Goal: Browse casually

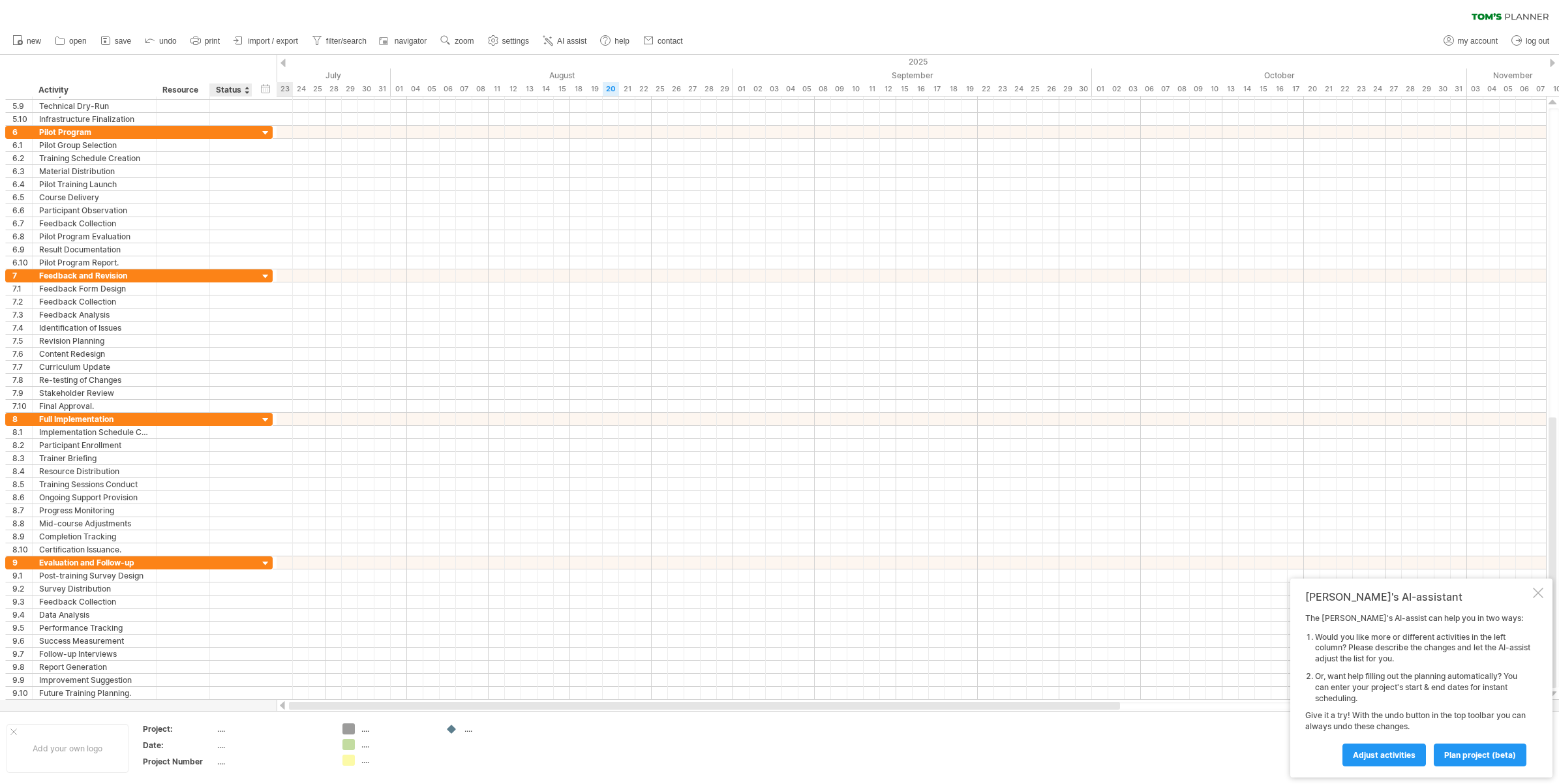
drag, startPoint x: 653, startPoint y: 708, endPoint x: 220, endPoint y: 714, distance: 433.0
click at [220, 714] on div "Trying to reach [DOMAIN_NAME] Connected again... 0% clear filter new 1" at bounding box center [780, 392] width 1559 height 784
click at [1532, 589] on div "[PERSON_NAME]'s AI-assistant The [PERSON_NAME]'s AI-assist can help you in two …" at bounding box center [1421, 677] width 262 height 199
click at [1547, 583] on div "[PERSON_NAME]'s AI-assistant The [PERSON_NAME]'s AI-assist can help you in two …" at bounding box center [1421, 677] width 262 height 199
click at [1537, 592] on div at bounding box center [1538, 592] width 11 height 11
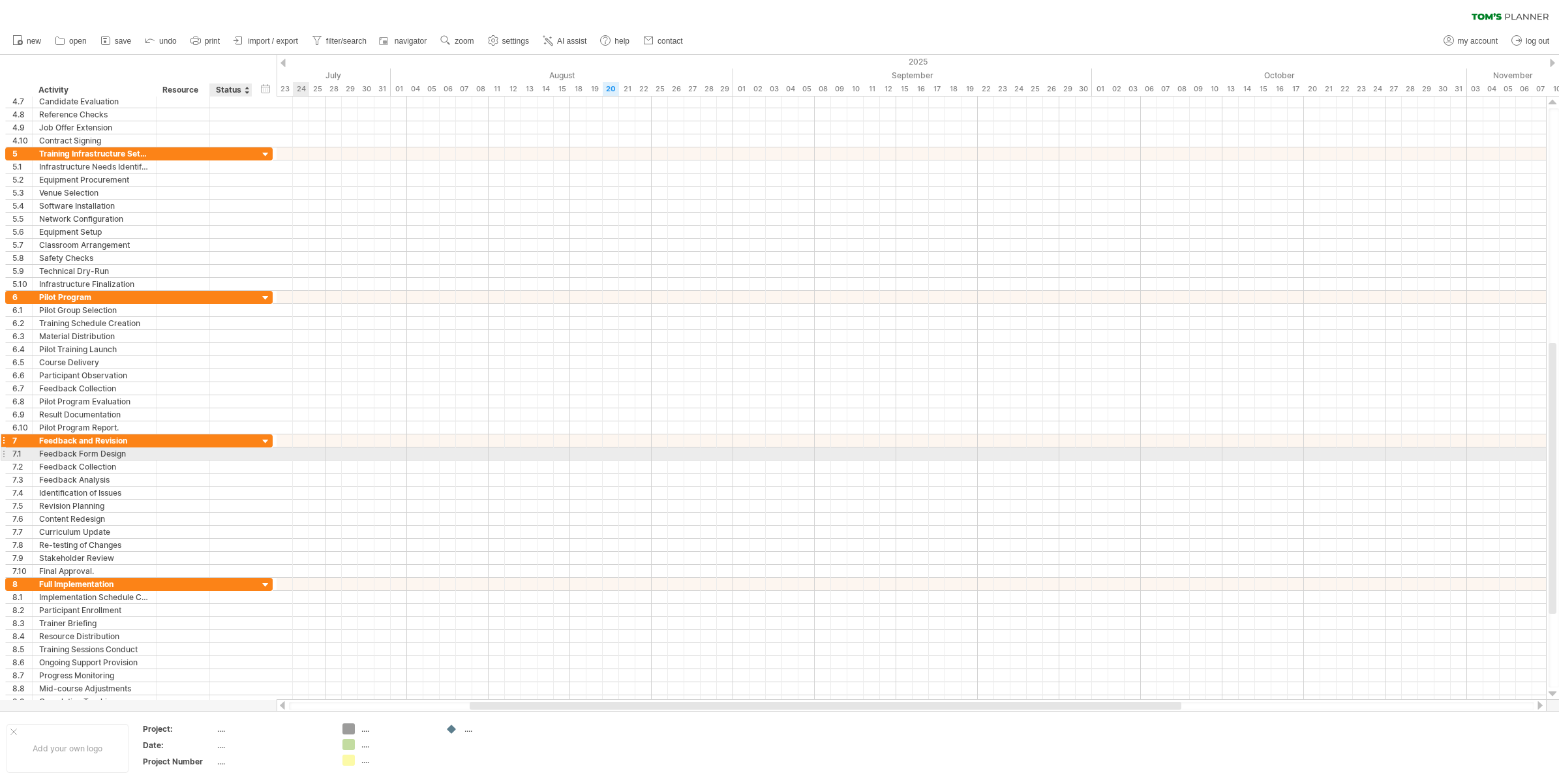
click at [265, 448] on div at bounding box center [265, 441] width 13 height 13
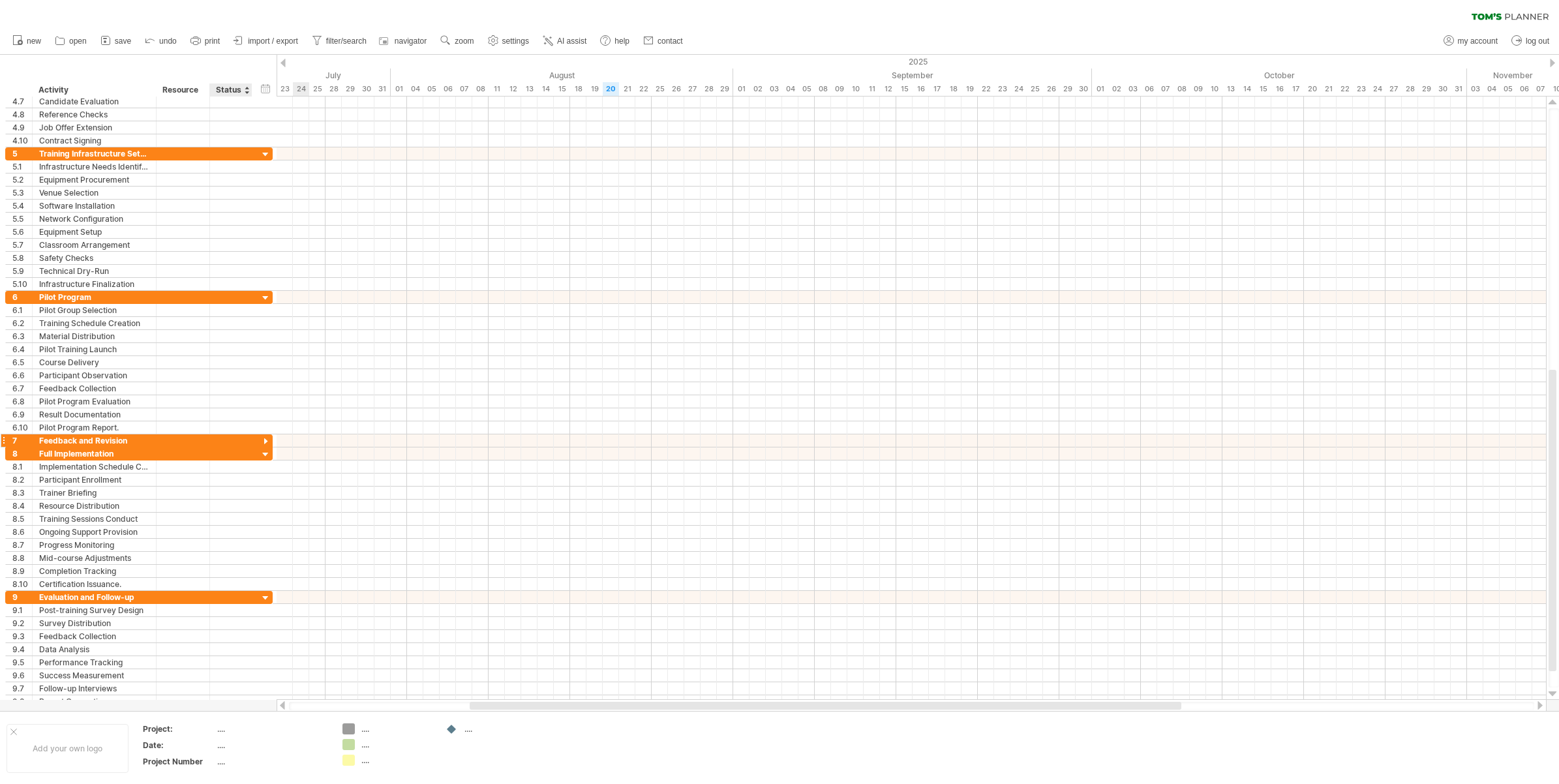
click at [265, 447] on div at bounding box center [265, 441] width 13 height 13
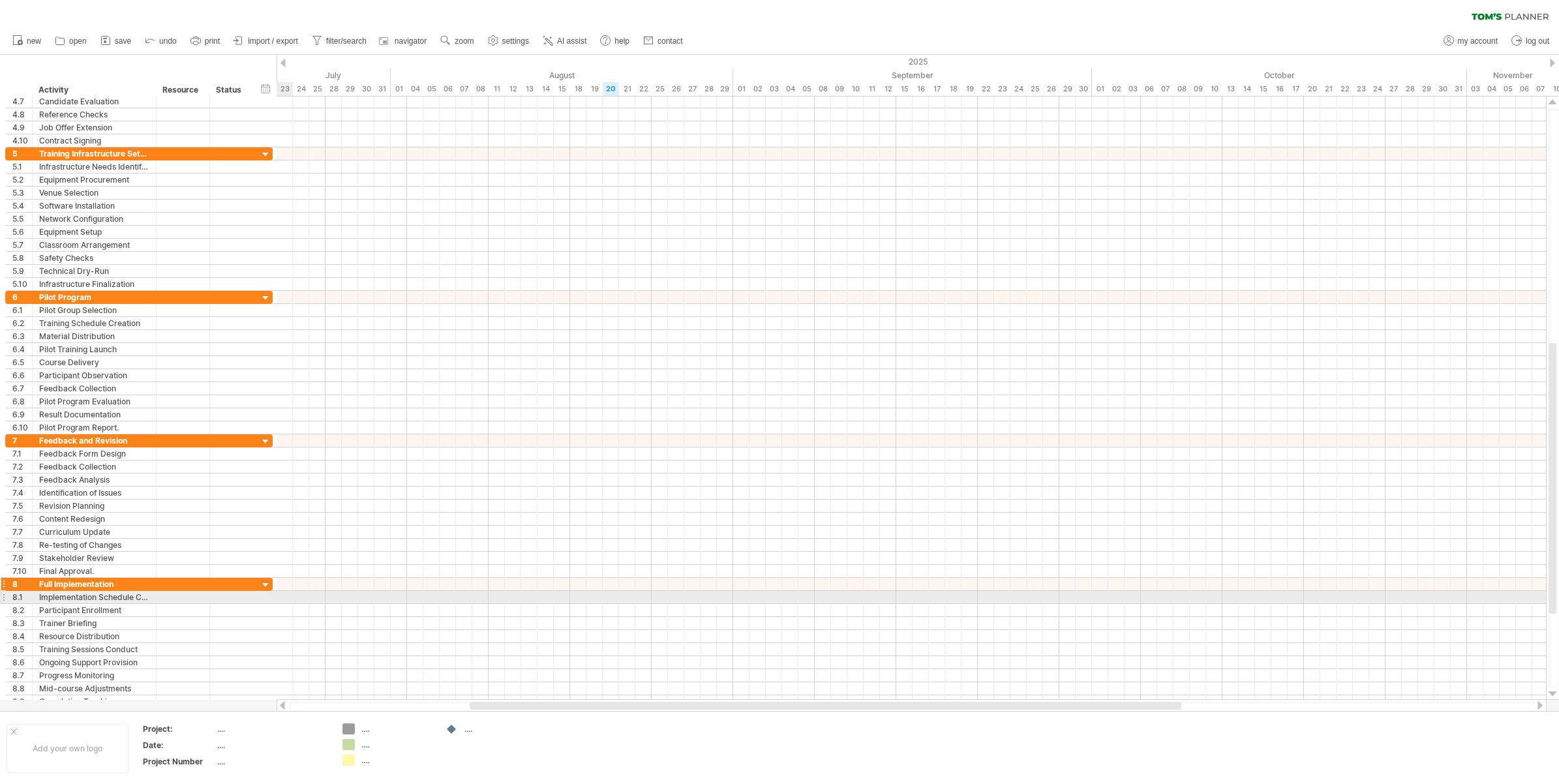
click at [268, 591] on div at bounding box center [265, 585] width 13 height 13
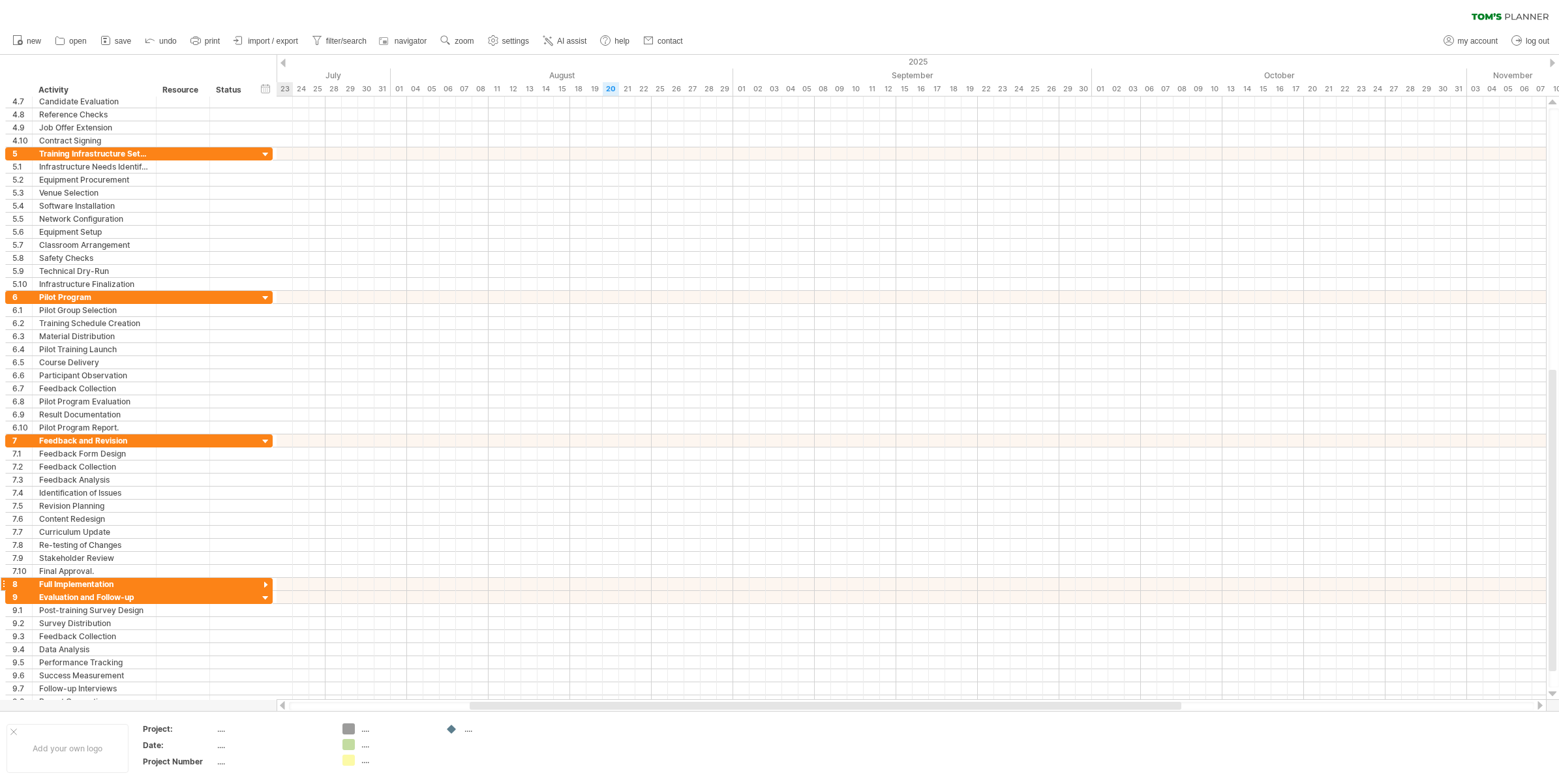
click at [268, 591] on div at bounding box center [265, 585] width 13 height 13
click at [325, 708] on div at bounding box center [912, 705] width 1245 height 9
drag, startPoint x: 326, startPoint y: 708, endPoint x: 866, endPoint y: 737, distance: 540.8
click at [866, 737] on div "Trying to reach [DOMAIN_NAME] Connected again... 0% clear filter new 1" at bounding box center [780, 392] width 1559 height 784
